Goal: Task Accomplishment & Management: Use online tool/utility

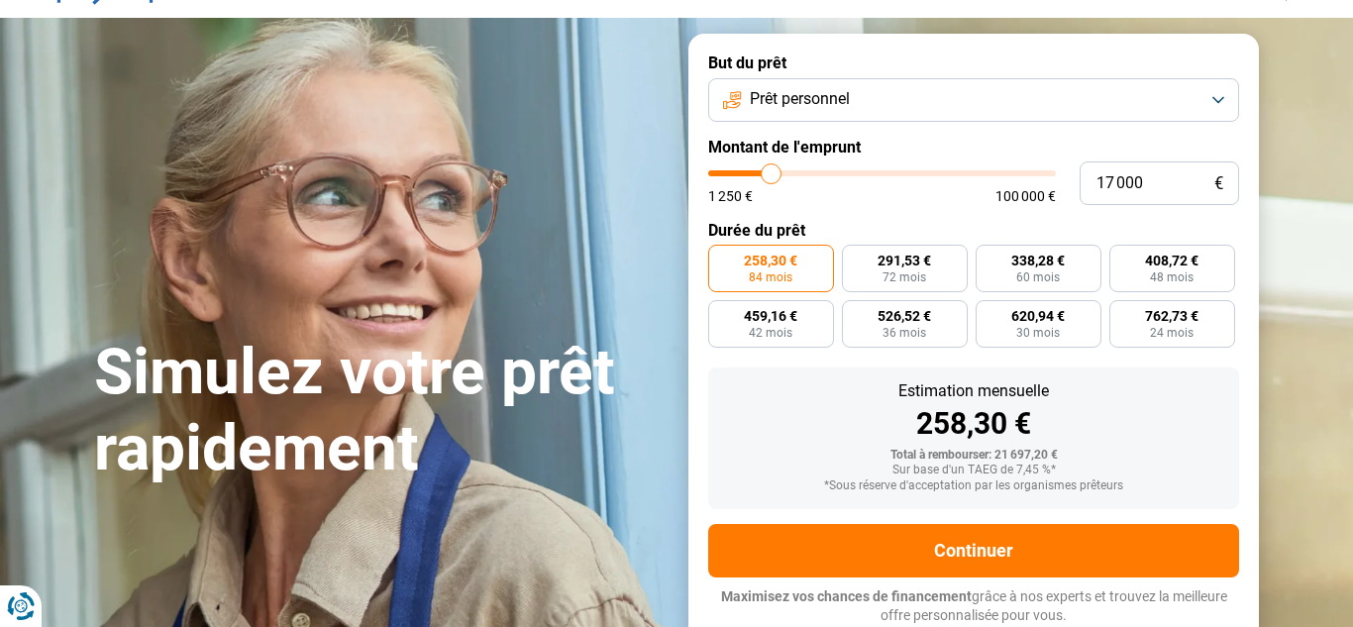
click at [1099, 100] on button "Prêt personnel" at bounding box center [973, 100] width 531 height 44
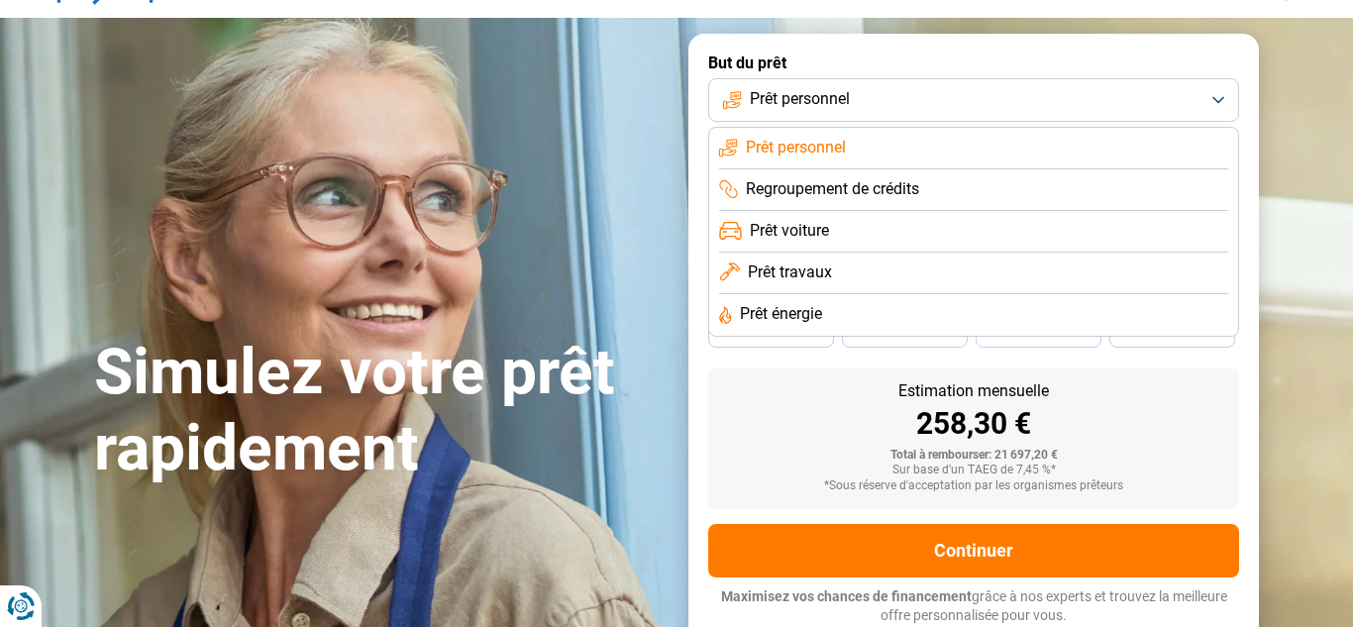
click at [825, 231] on span "Prêt voiture" at bounding box center [789, 231] width 79 height 22
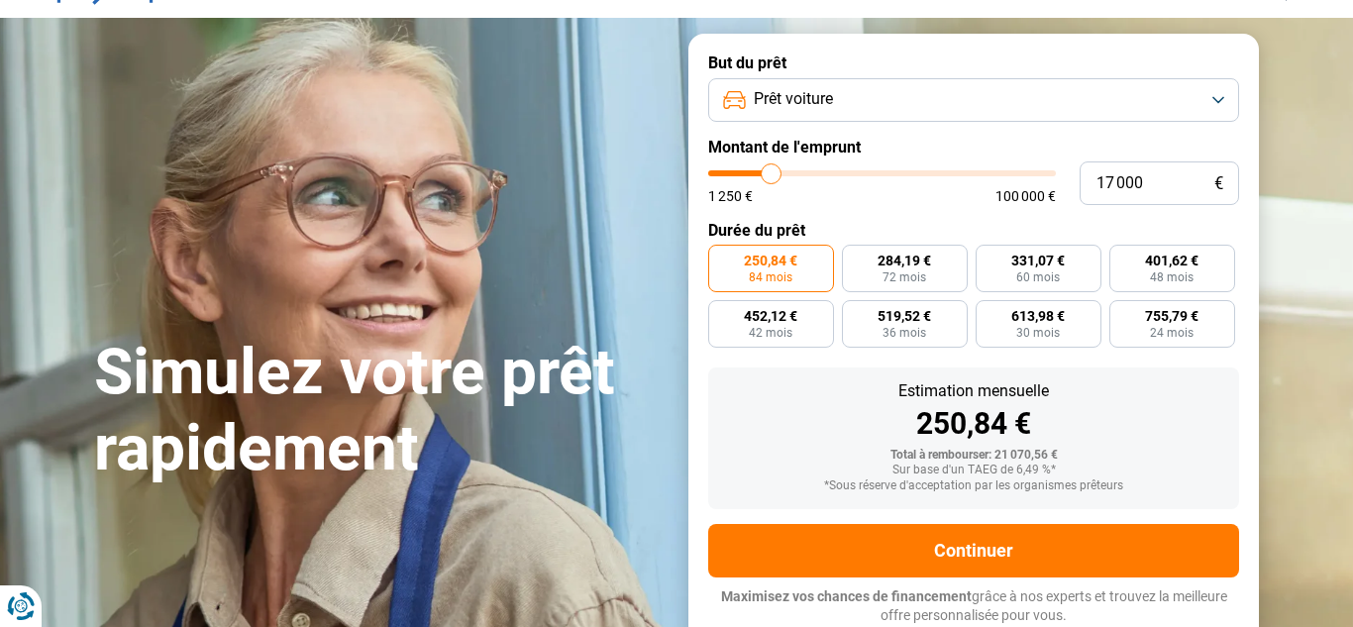
click at [1115, 99] on button "Prêt voiture" at bounding box center [973, 100] width 531 height 44
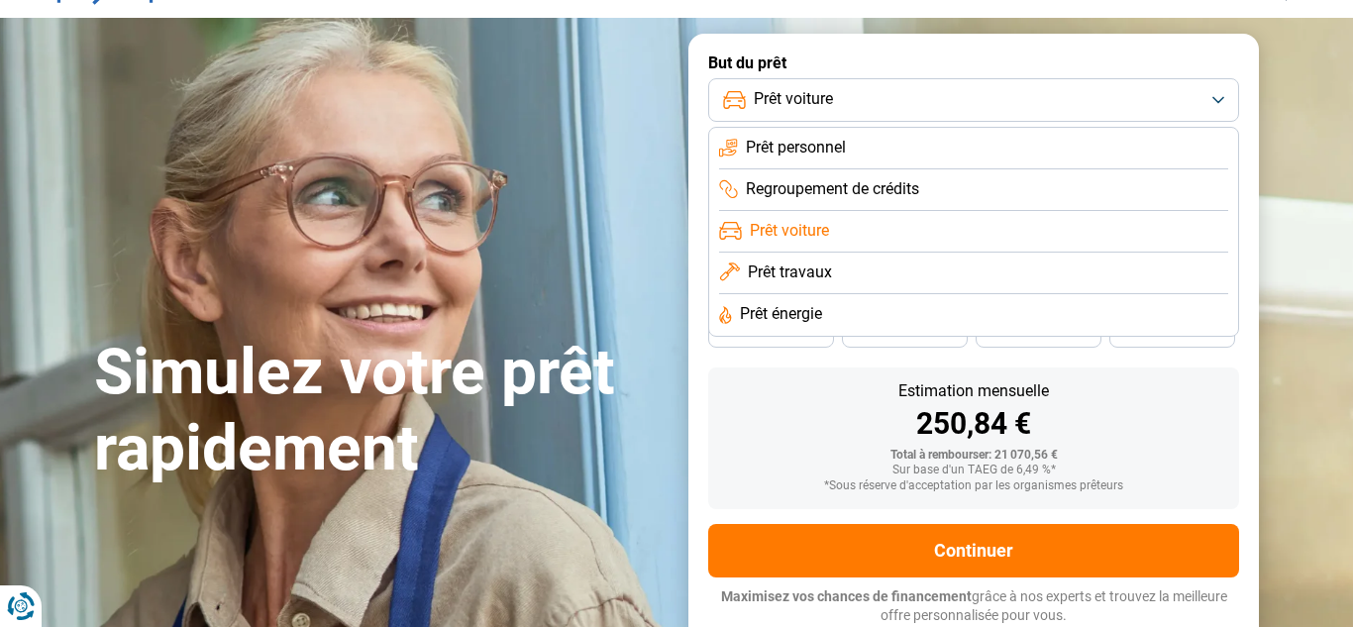
click at [1015, 149] on li "Prêt personnel" at bounding box center [973, 149] width 509 height 42
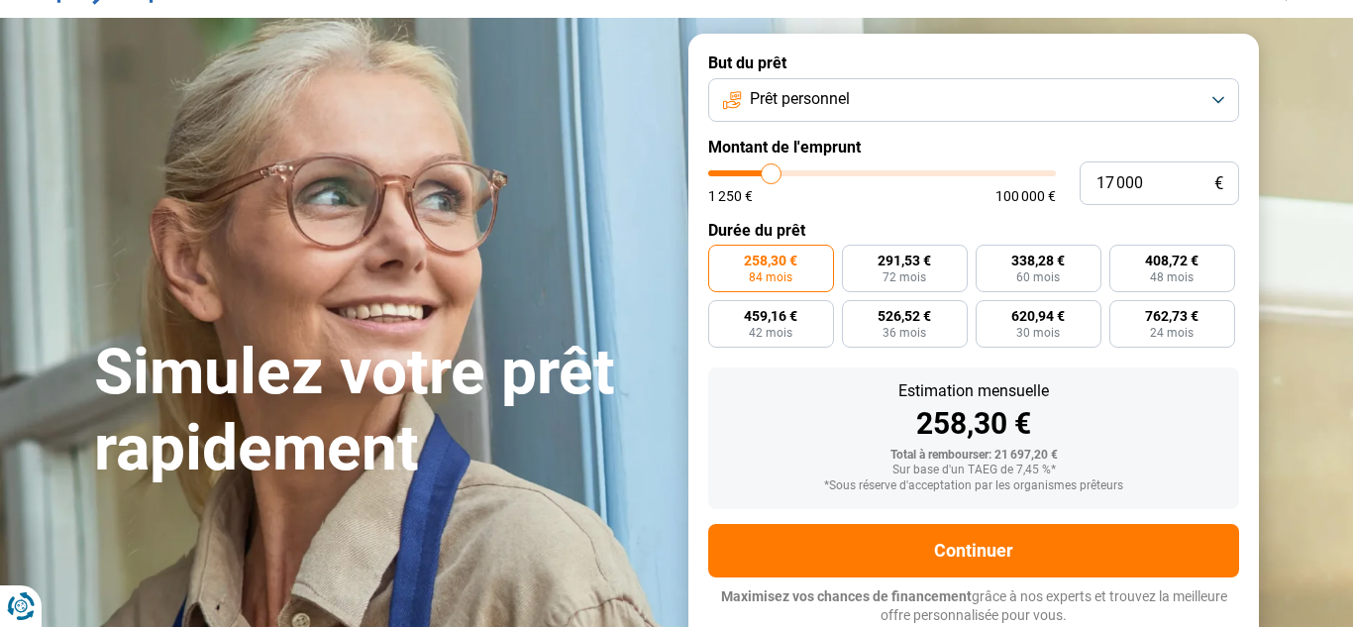
type input "15 250"
type input "15250"
type input "15 000"
type input "15000"
type input "14 750"
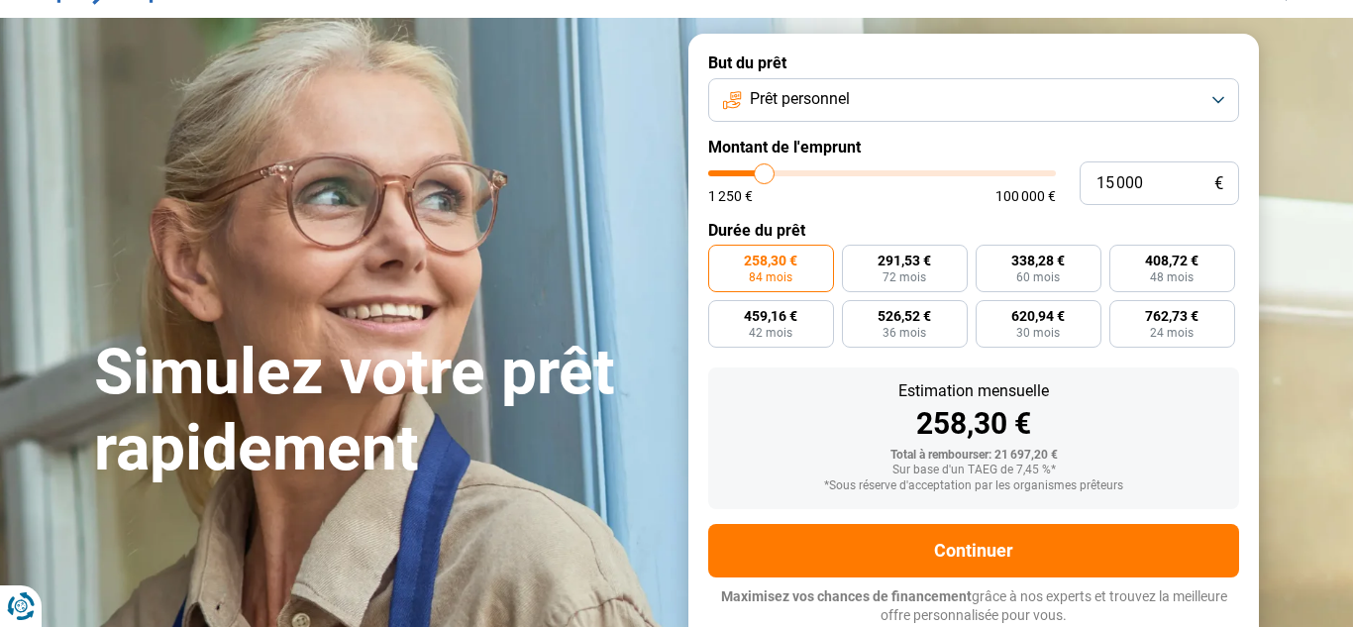
type input "14750"
type input "14 500"
type input "14500"
type input "14 250"
type input "14250"
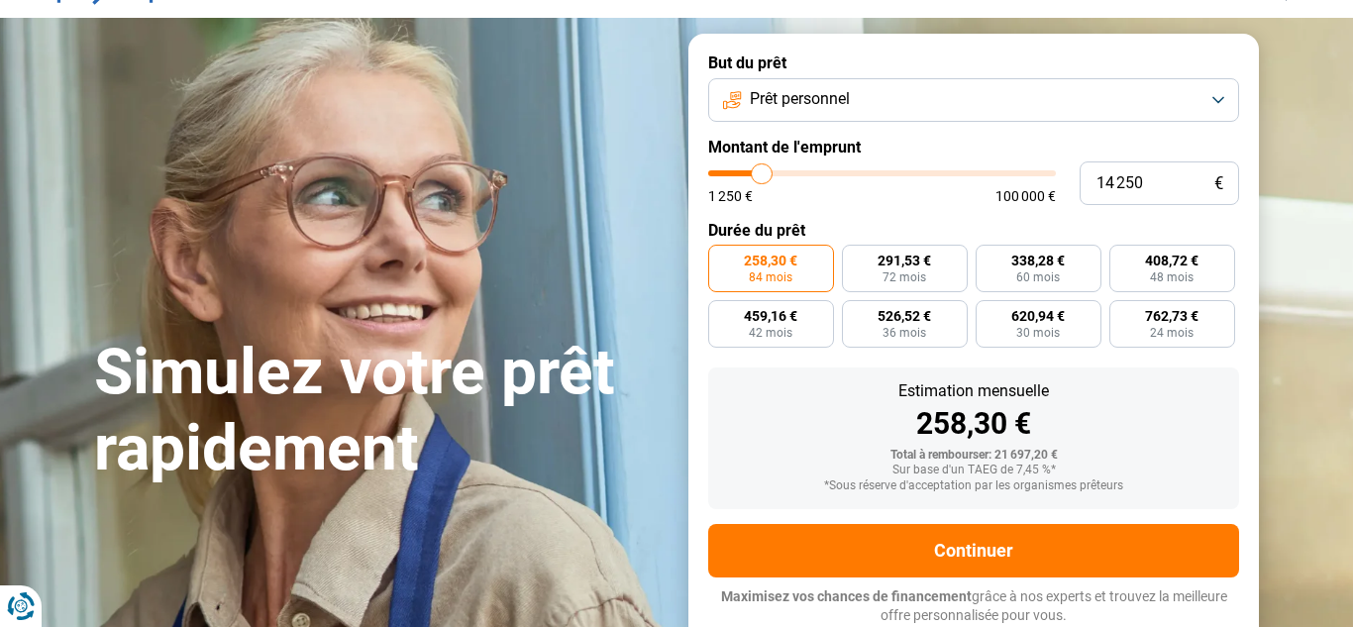
type input "14 000"
type input "14000"
type input "13 750"
type input "13750"
type input "13 500"
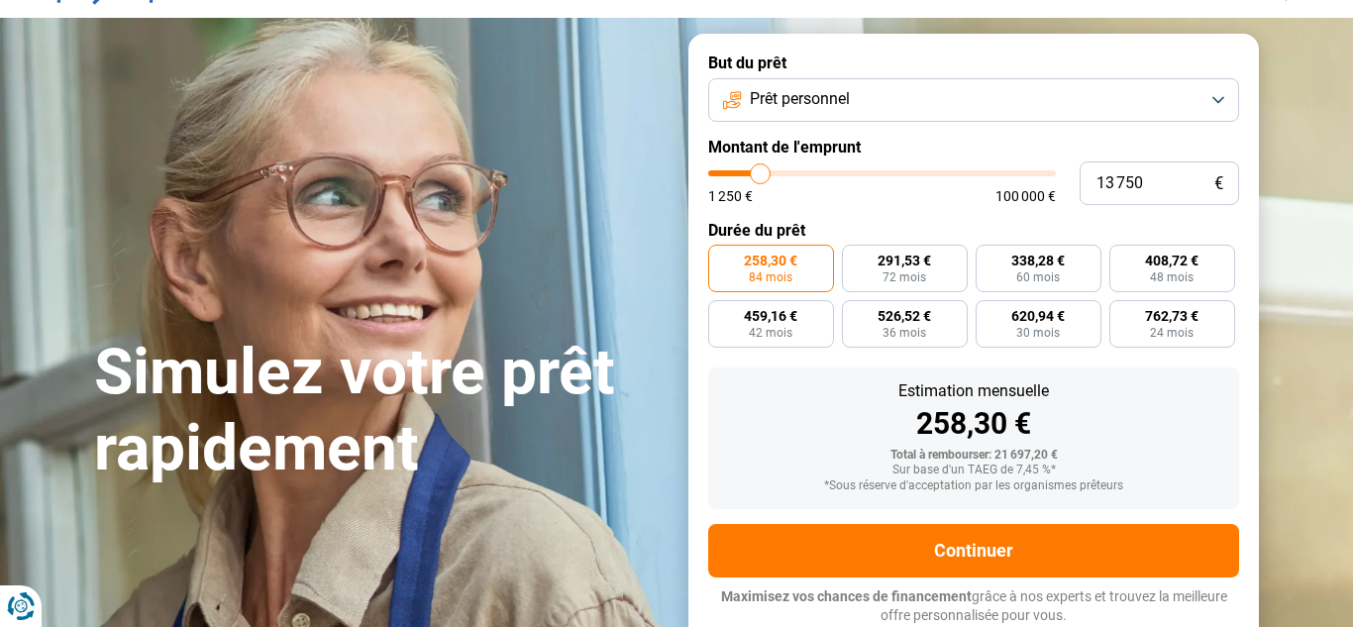
type input "13500"
type input "13 250"
type input "13250"
type input "13 000"
type input "13000"
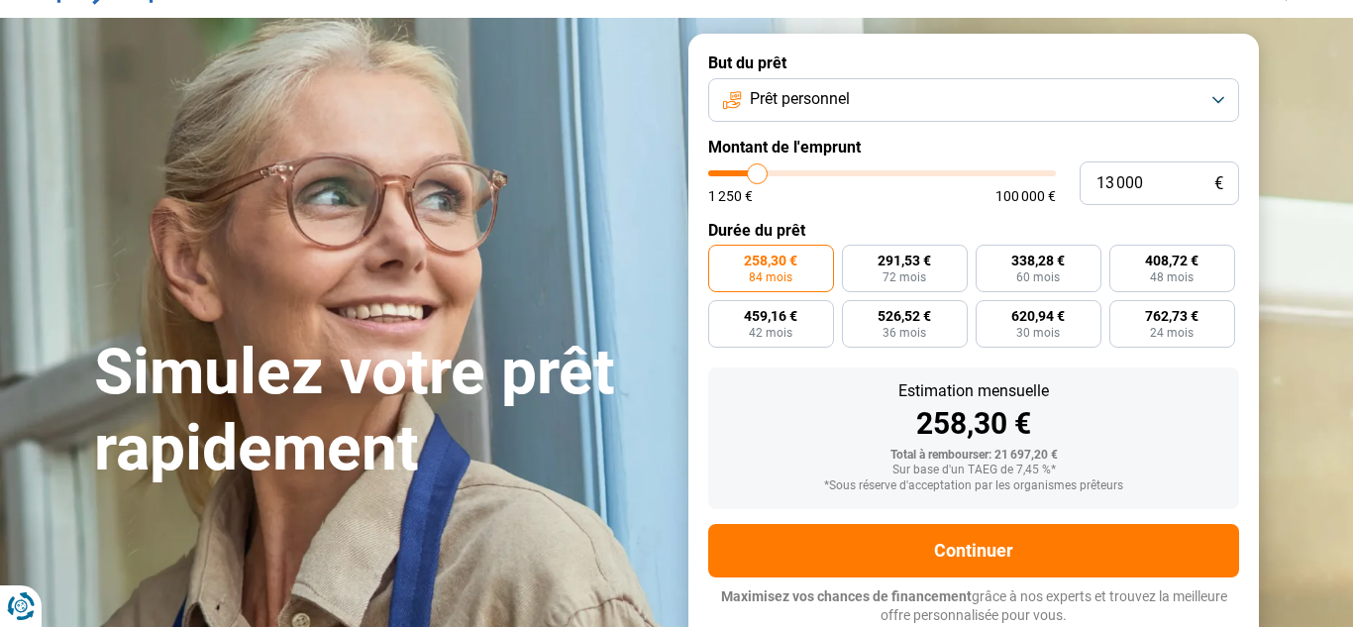
type input "12 750"
type input "12750"
type input "12 500"
type input "12500"
type input "12 250"
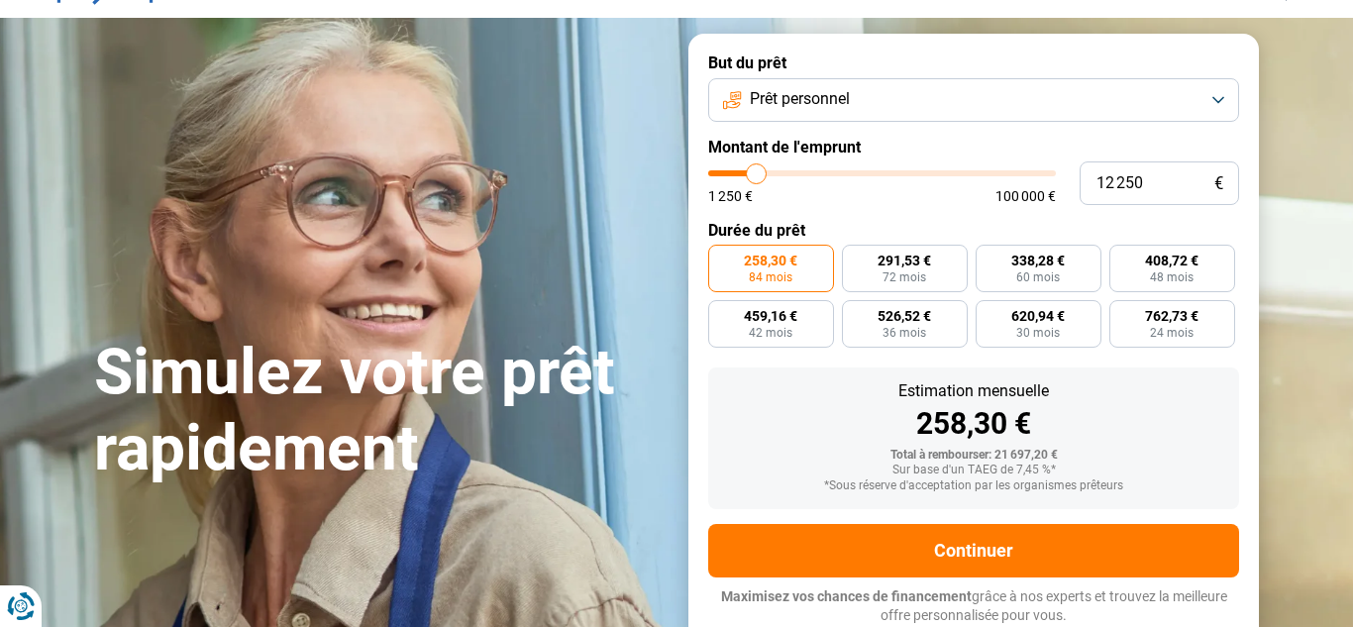
type input "12250"
type input "12 000"
type input "12000"
type input "11 750"
type input "11750"
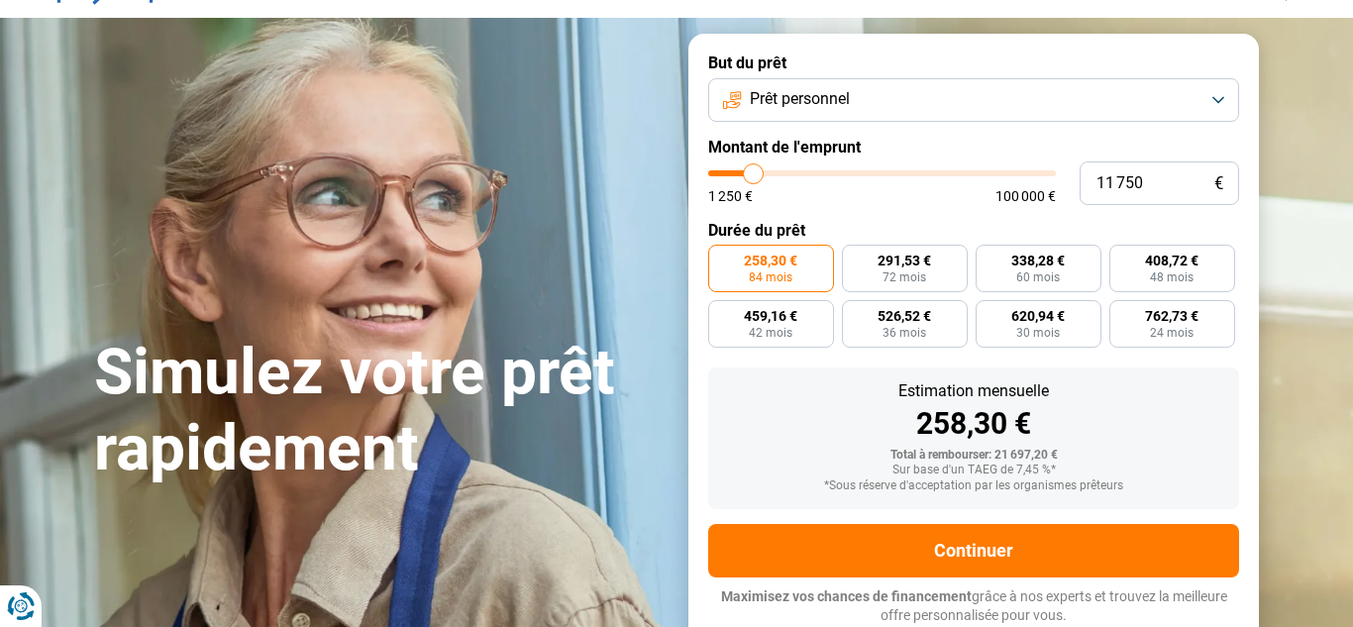
type input "11 500"
type input "11500"
type input "11 250"
type input "11250"
type input "11 000"
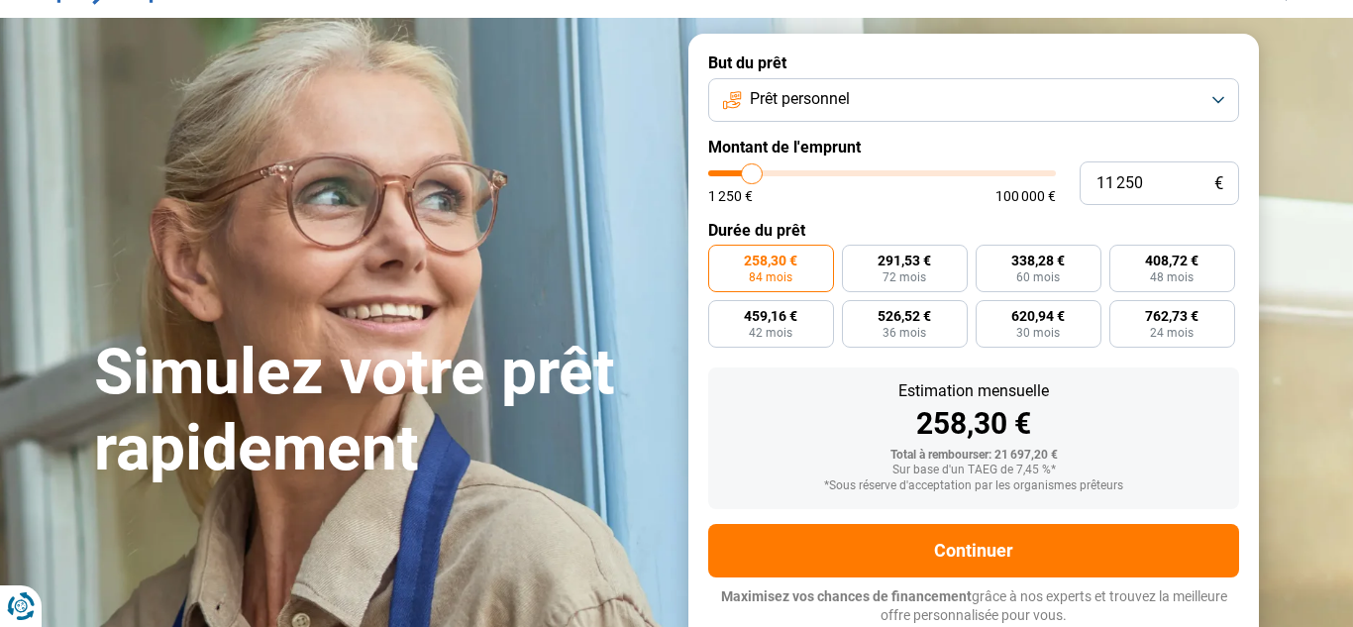
type input "11000"
type input "10 750"
type input "10750"
type input "10 500"
type input "10500"
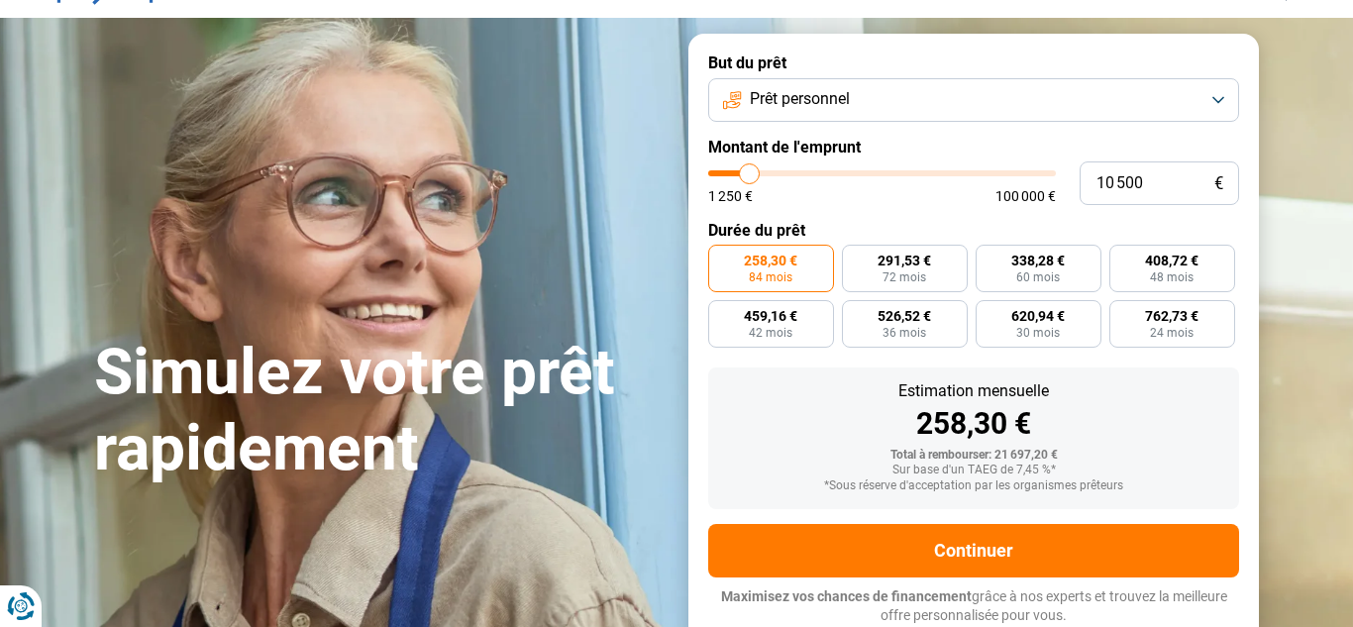
type input "10 250"
type input "10250"
type input "10 000"
drag, startPoint x: 764, startPoint y: 169, endPoint x: 748, endPoint y: 171, distance: 17.0
type input "10000"
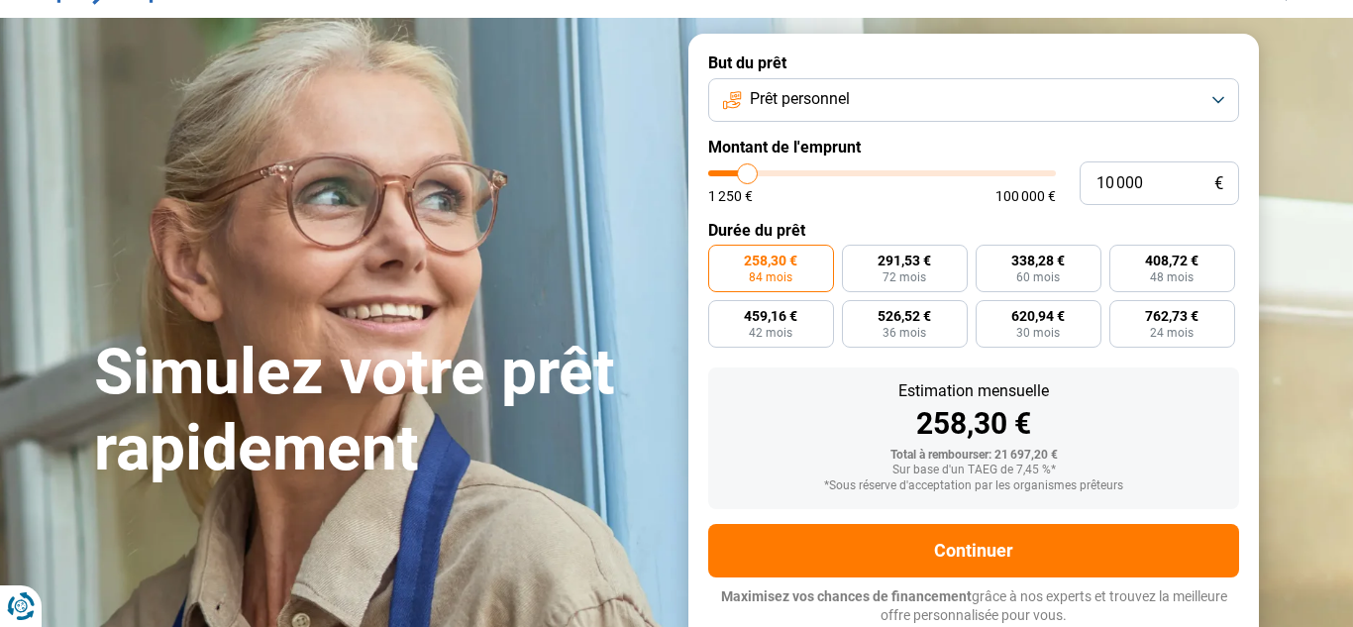
click at [748, 171] on input "range" at bounding box center [882, 173] width 348 height 6
radio input "true"
